Goal: Transaction & Acquisition: Download file/media

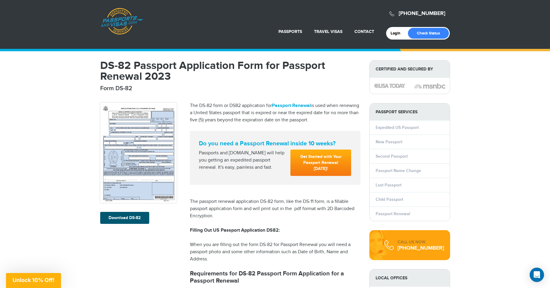
click at [122, 215] on link "Download DS-82" at bounding box center [124, 218] width 49 height 12
click at [137, 215] on link "Download DS-82" at bounding box center [124, 218] width 49 height 12
